Goal: Information Seeking & Learning: Learn about a topic

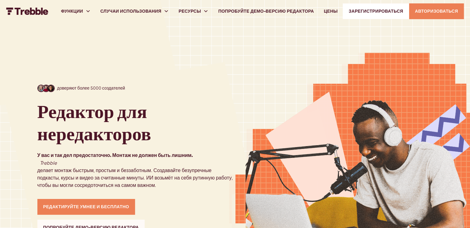
click at [433, 14] on font "АВТОРИЗОВАТЬСЯ" at bounding box center [436, 11] width 43 height 5
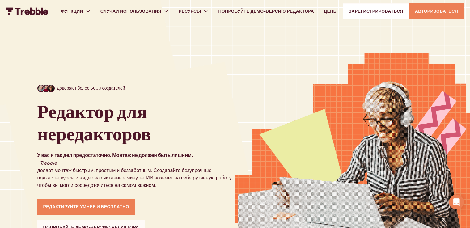
click at [324, 11] on font "ЦЕНЫ" at bounding box center [331, 11] width 14 height 5
